Goal: Information Seeking & Learning: Learn about a topic

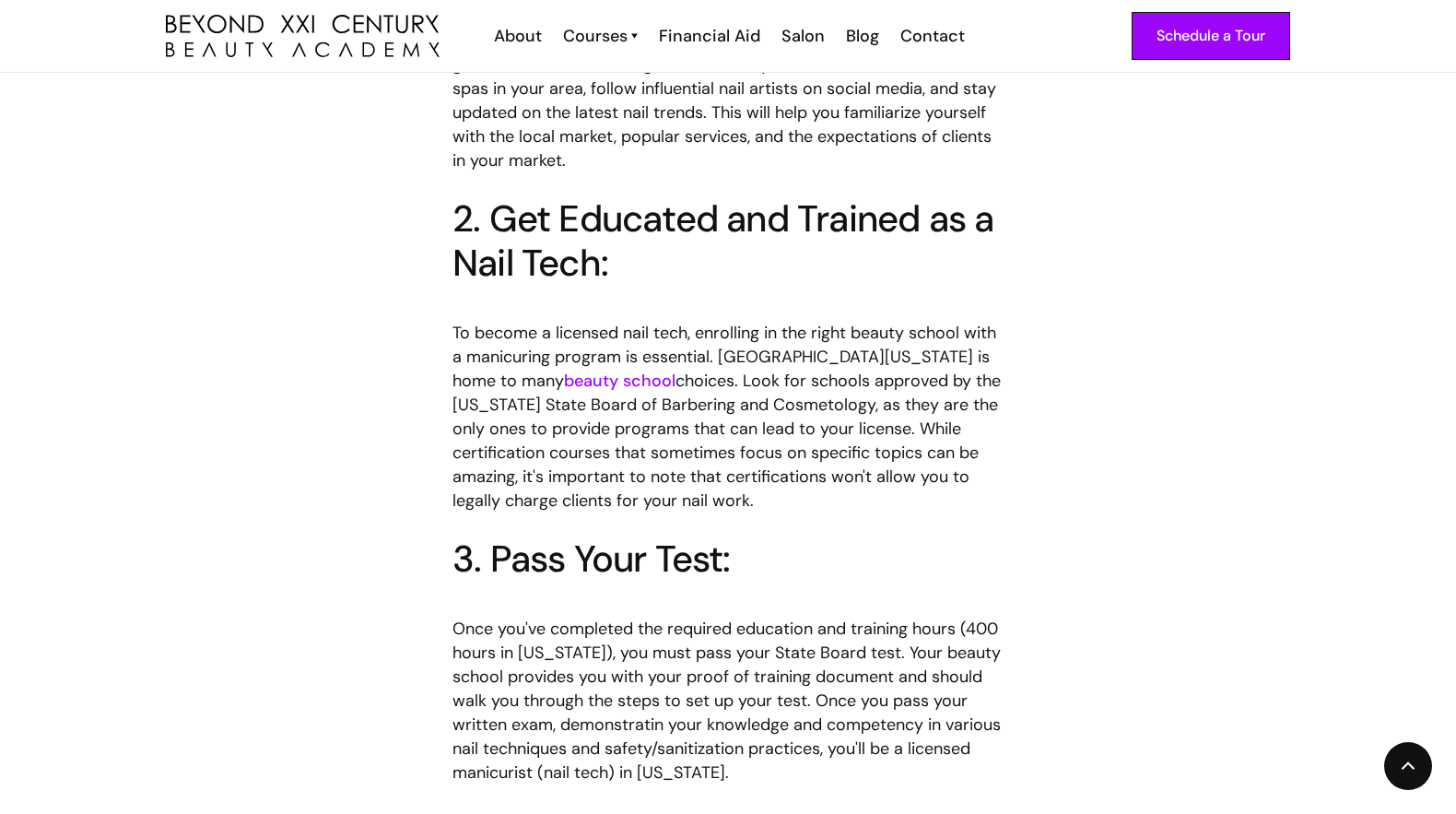
scroll to position [1383, 0]
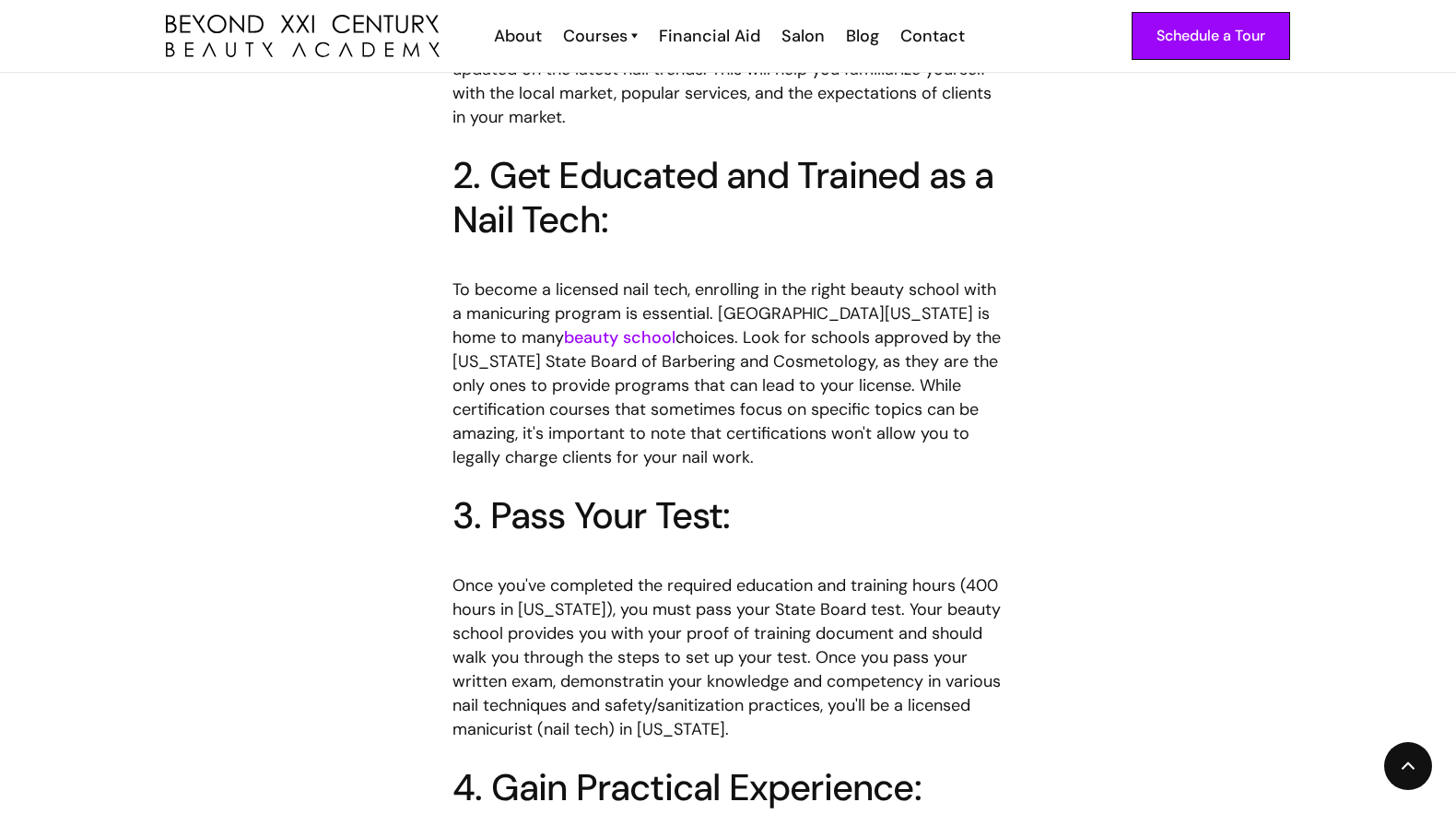
click at [564, 326] on link "beauty school" at bounding box center [619, 337] width 112 height 22
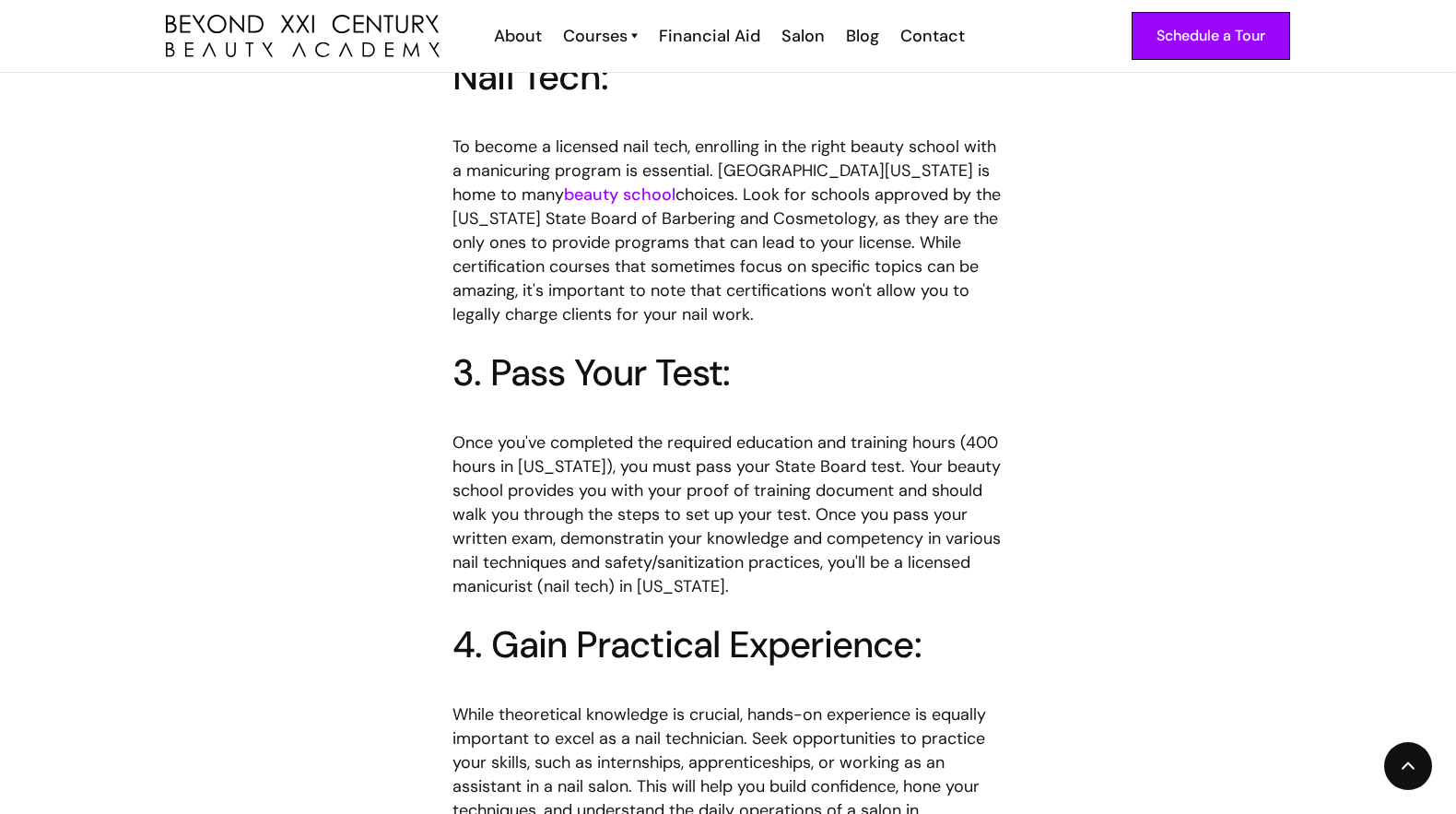
scroll to position [1567, 0]
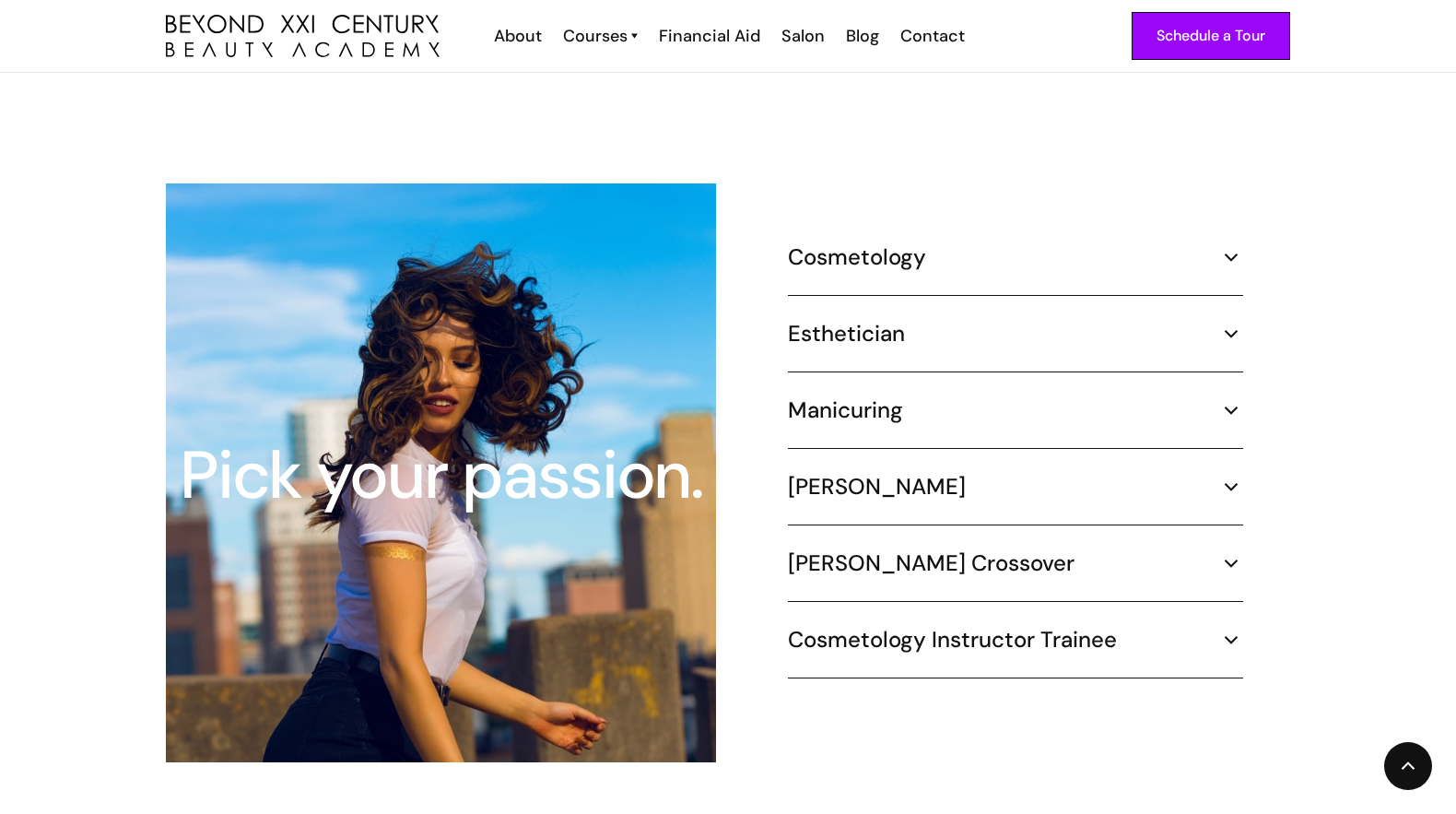
scroll to position [1752, 0]
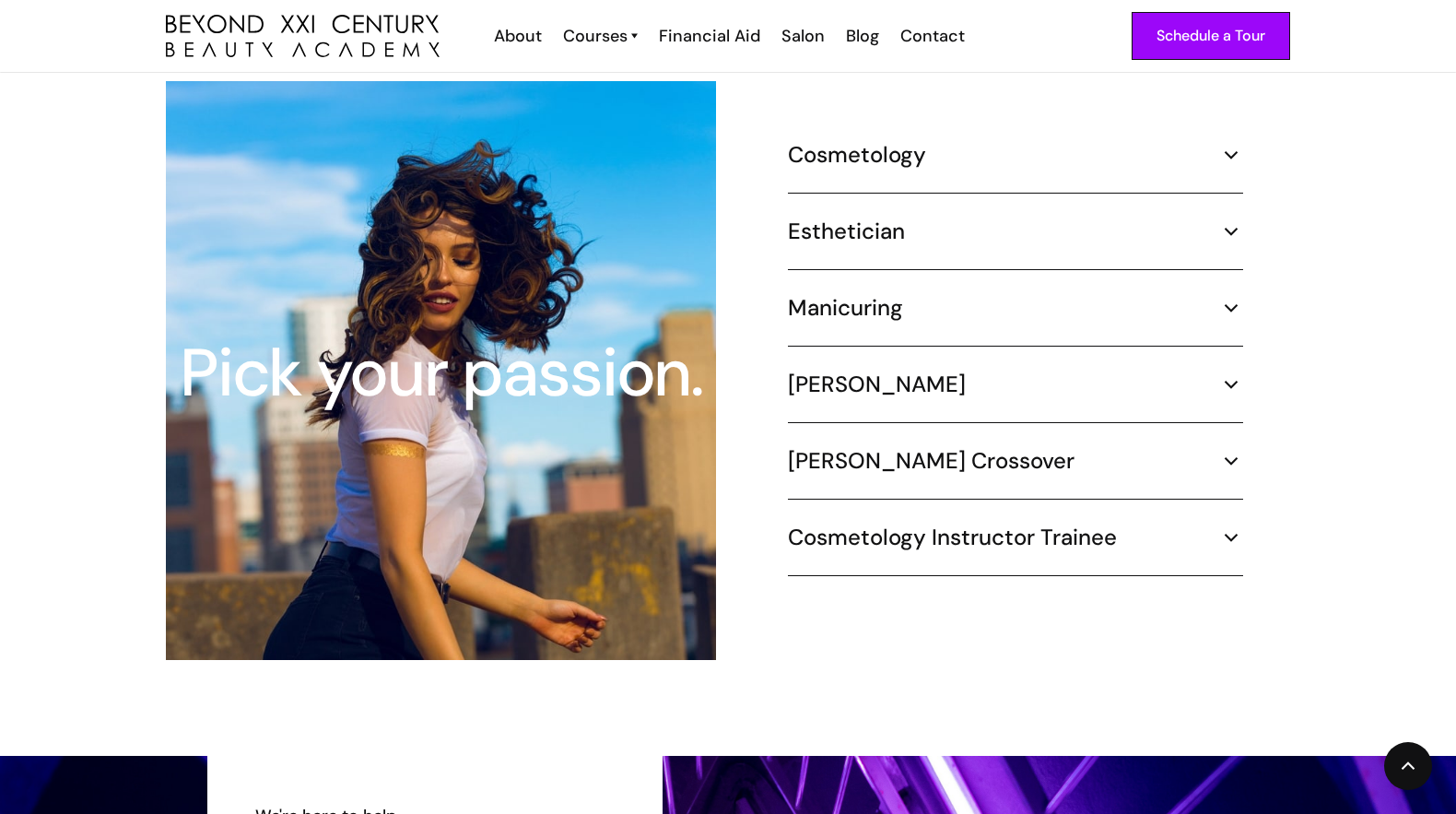
click at [1226, 296] on img at bounding box center [1230, 308] width 24 height 24
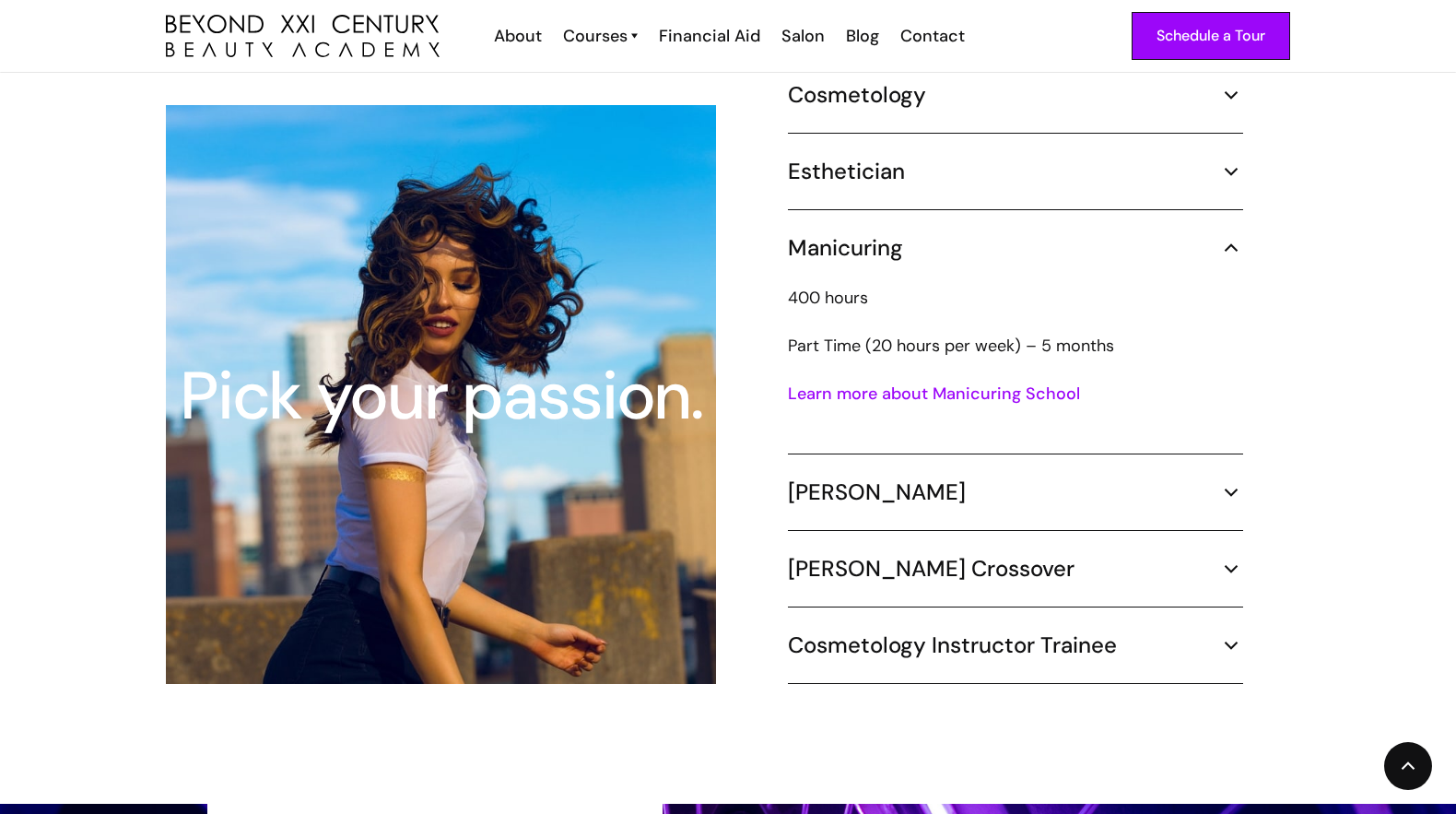
click at [1056, 383] on link "Learn more about Manicuring School" at bounding box center [933, 393] width 292 height 22
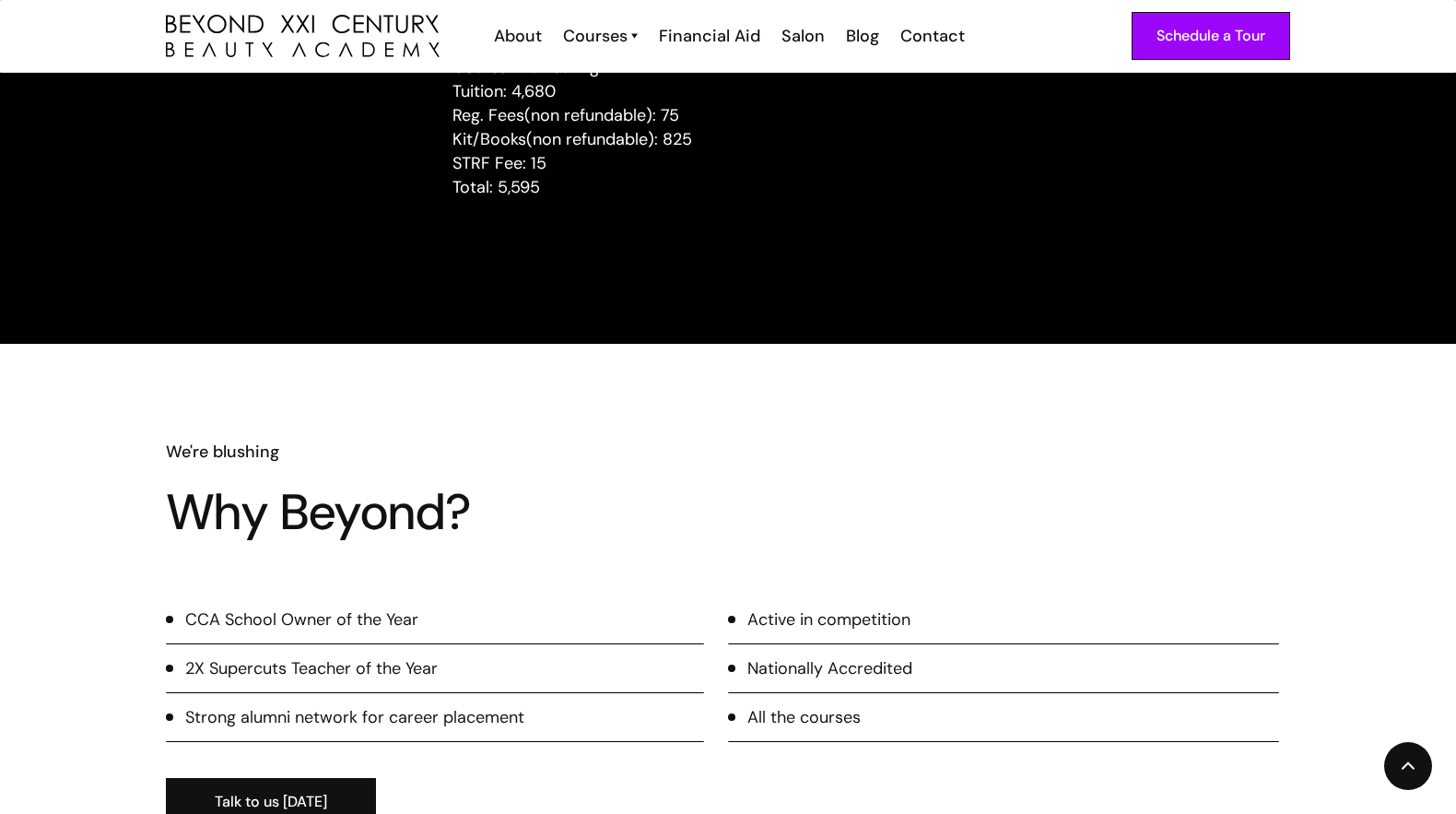
scroll to position [2120, 0]
